Goal: Navigation & Orientation: Find specific page/section

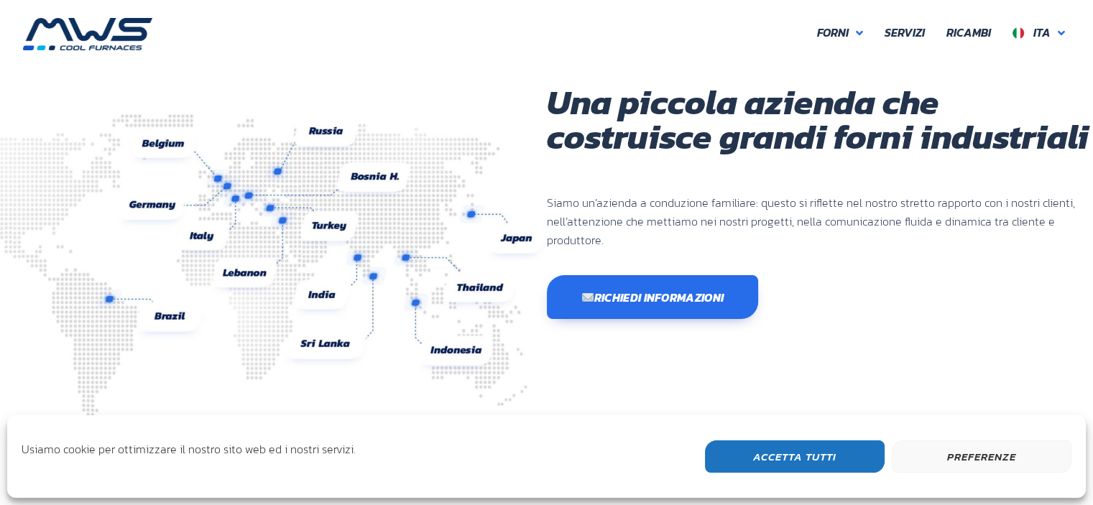
scroll to position [382, 862]
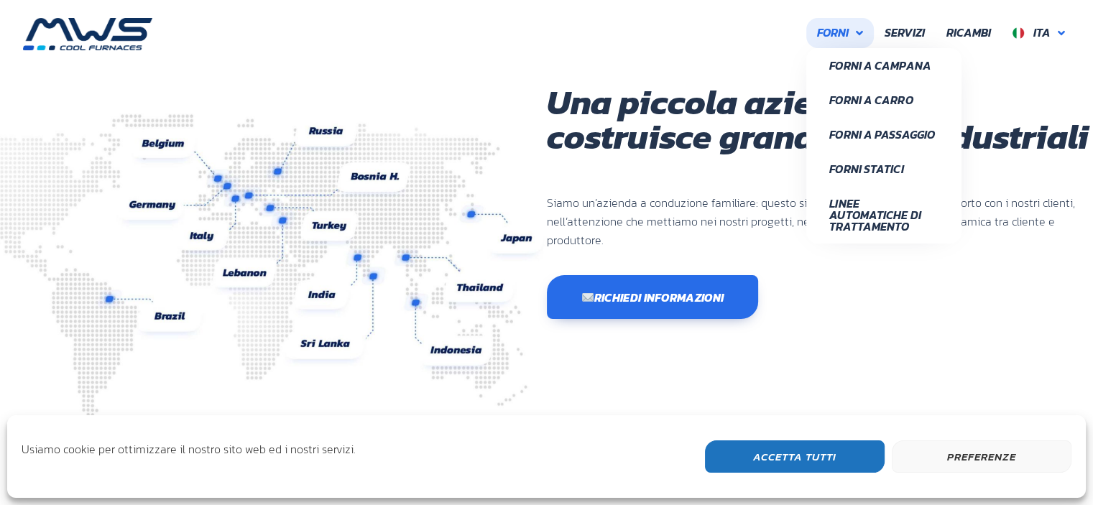
click at [842, 28] on span "Forni" at bounding box center [833, 33] width 32 height 19
click at [862, 101] on span "Forni a Carro" at bounding box center [883, 99] width 109 height 11
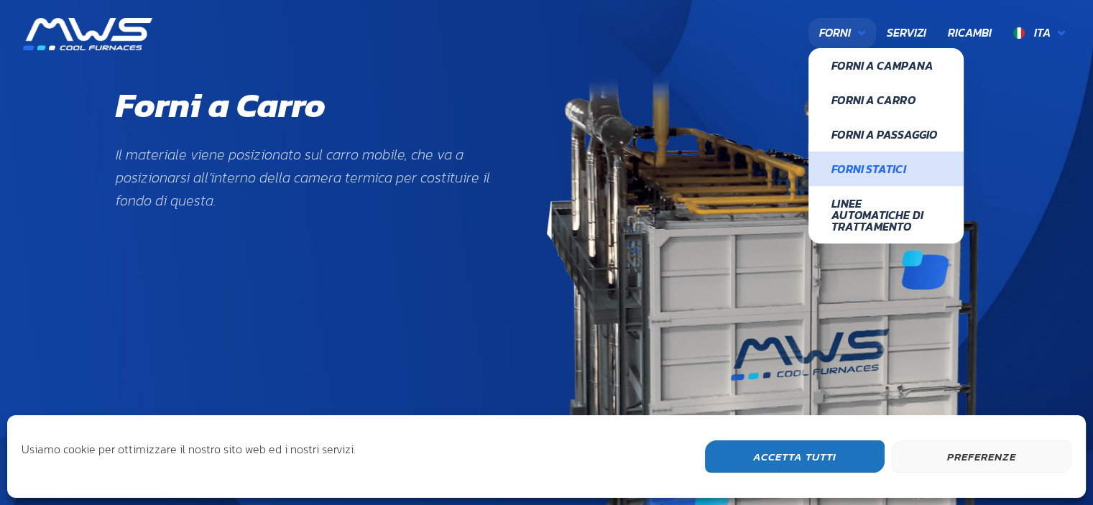
click at [864, 169] on span "Forni Statici" at bounding box center [886, 168] width 109 height 11
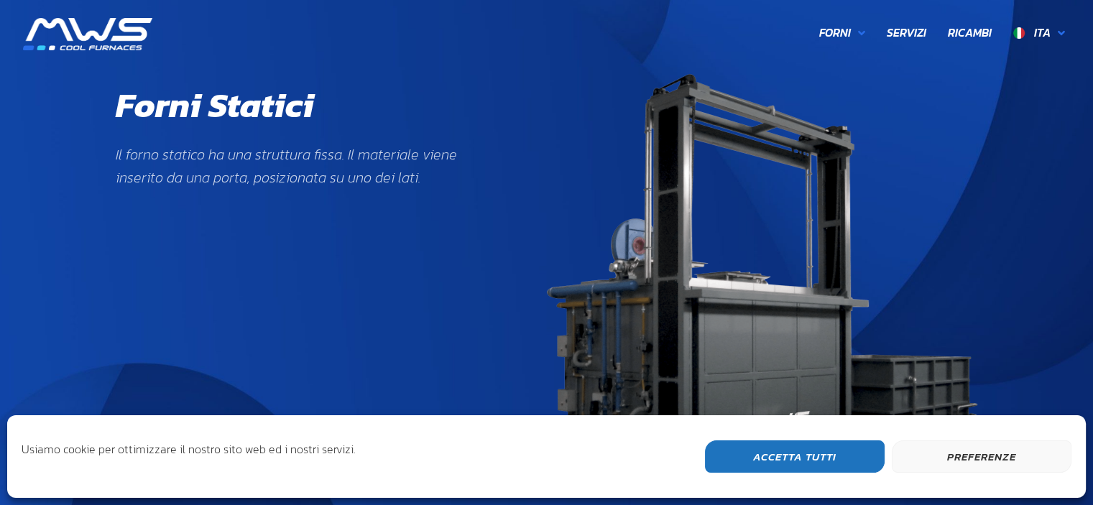
scroll to position [492, 175]
